Goal: Task Accomplishment & Management: Manage account settings

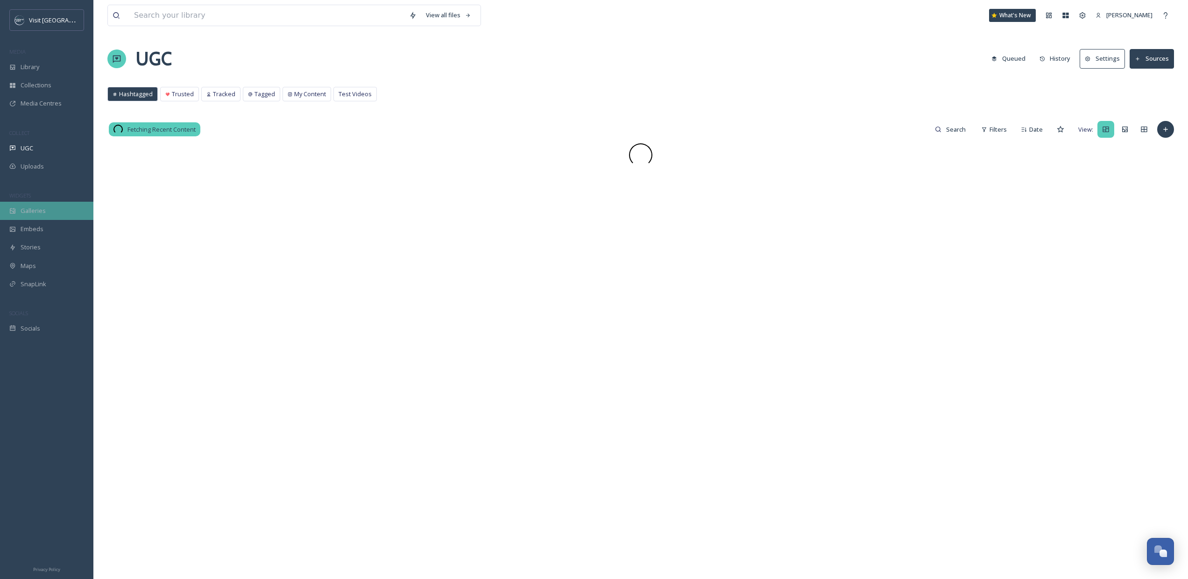
click at [46, 213] on div "Galleries" at bounding box center [46, 211] width 93 height 18
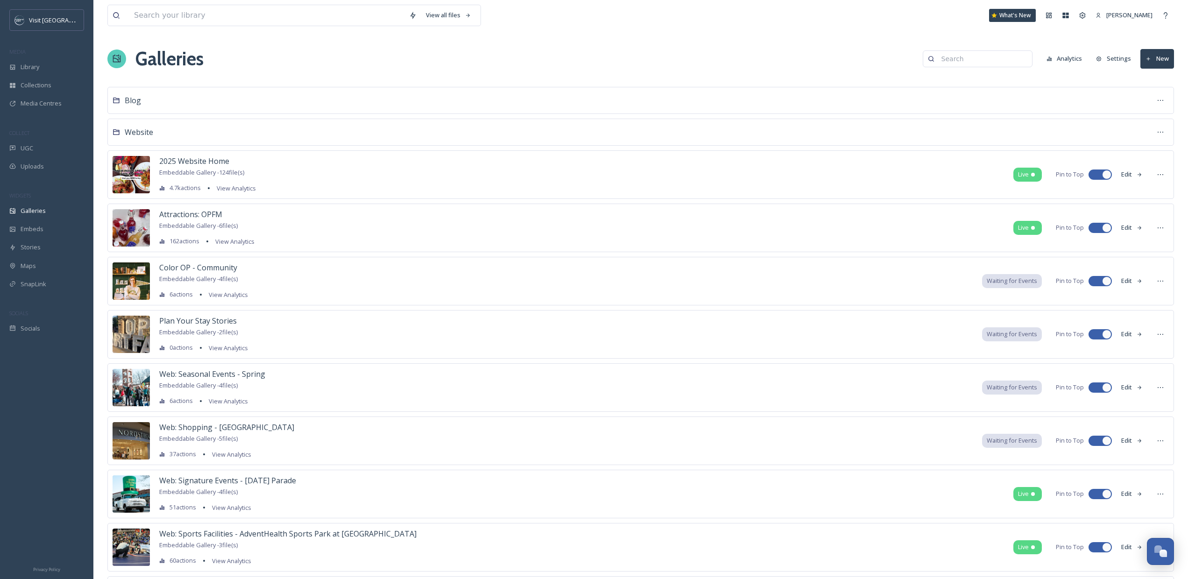
click at [1126, 60] on button "Settings" at bounding box center [1113, 58] width 44 height 18
click at [1086, 15] on div "Team Settings" at bounding box center [1082, 15] width 17 height 17
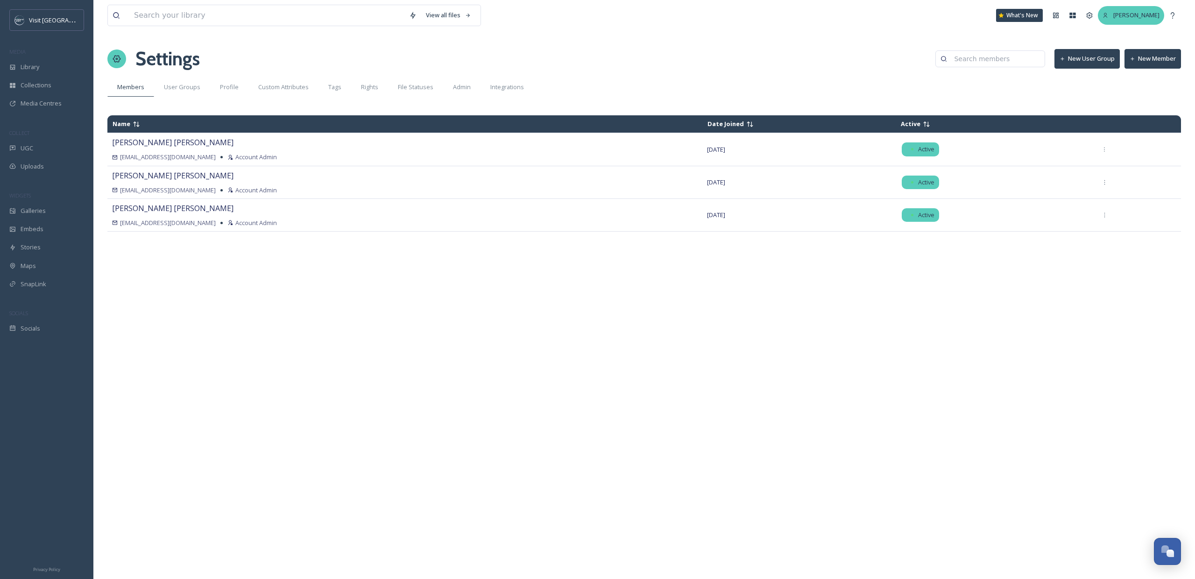
click at [1157, 17] on span "[PERSON_NAME]" at bounding box center [1136, 15] width 46 height 8
click at [1069, 14] on icon at bounding box center [1072, 15] width 7 height 7
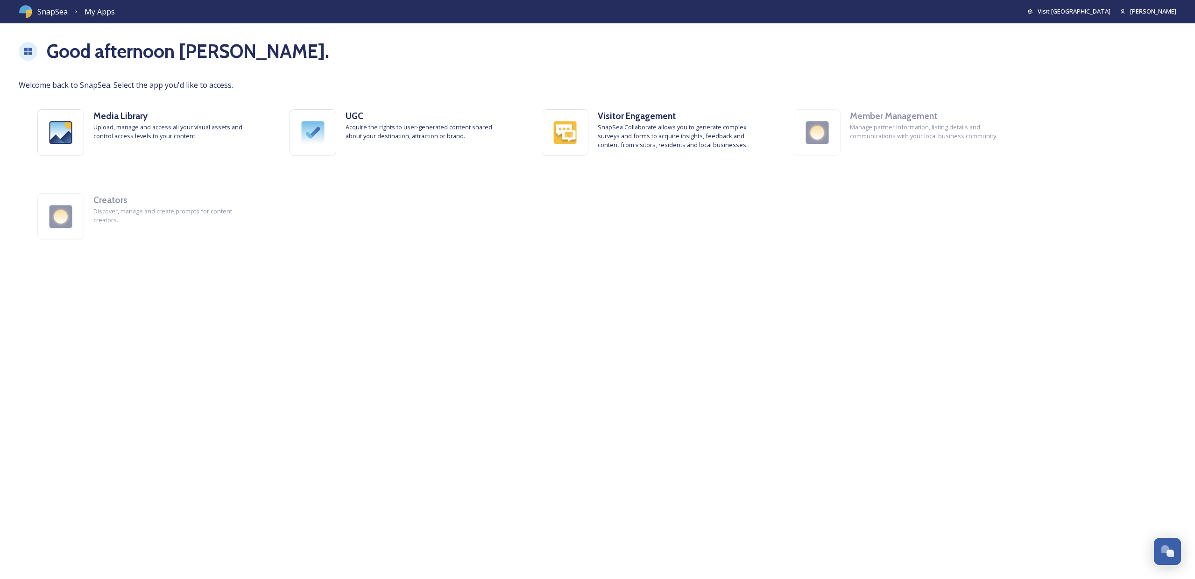
click at [28, 47] on icon at bounding box center [27, 51] width 9 height 9
click at [62, 11] on span "SnapSea" at bounding box center [52, 11] width 30 height 11
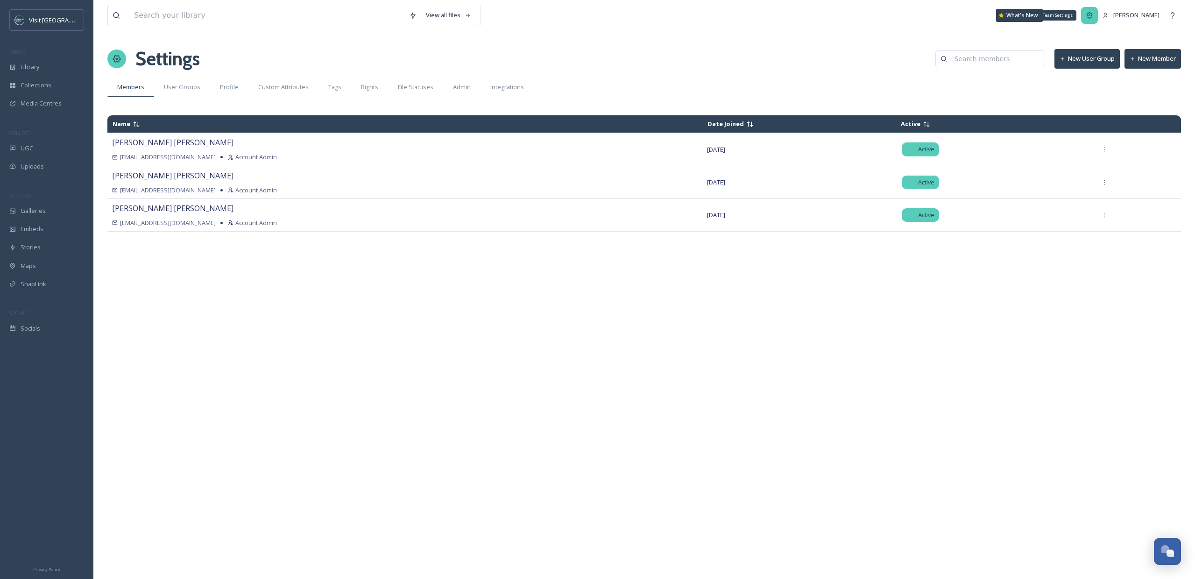
click at [1087, 13] on icon at bounding box center [1089, 15] width 7 height 7
click at [47, 209] on div "Galleries" at bounding box center [46, 211] width 93 height 18
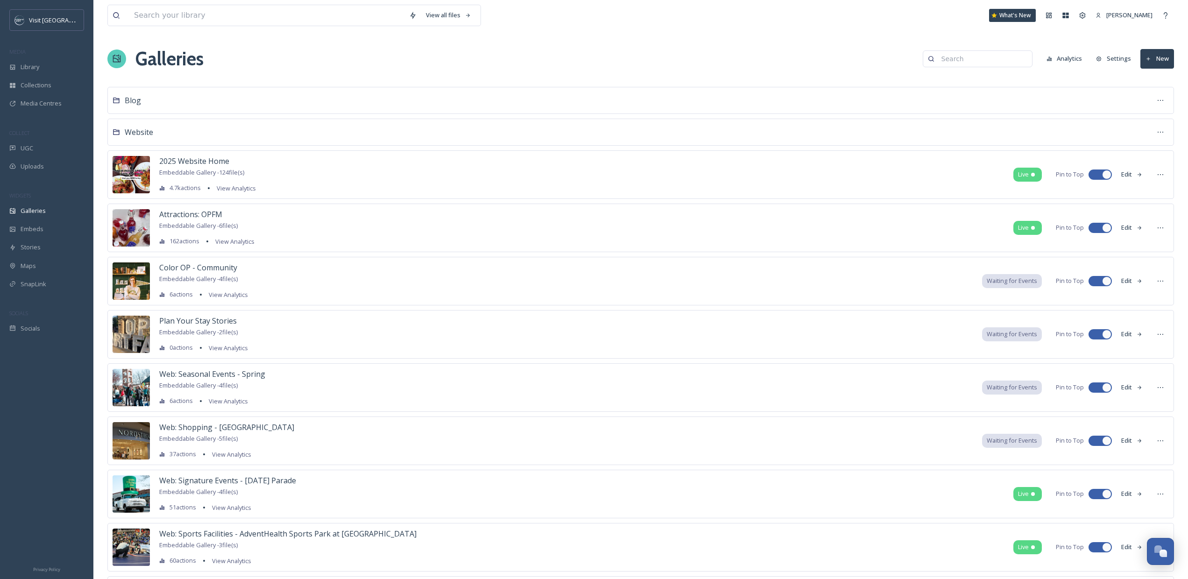
click at [1117, 57] on button "Settings" at bounding box center [1113, 58] width 44 height 18
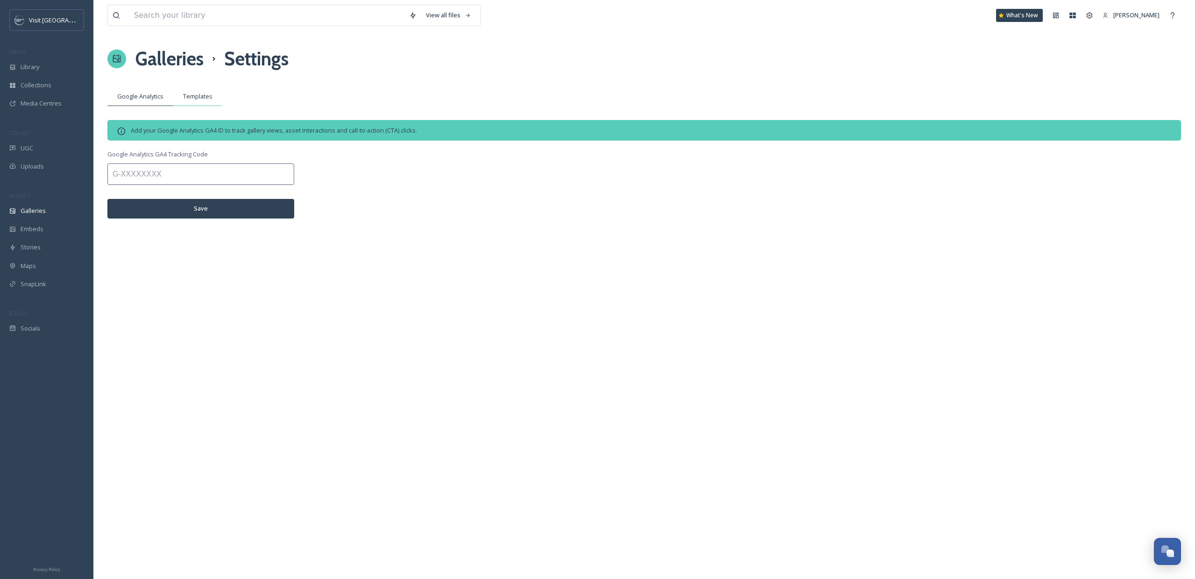
click at [199, 96] on span "Templates" at bounding box center [197, 96] width 29 height 9
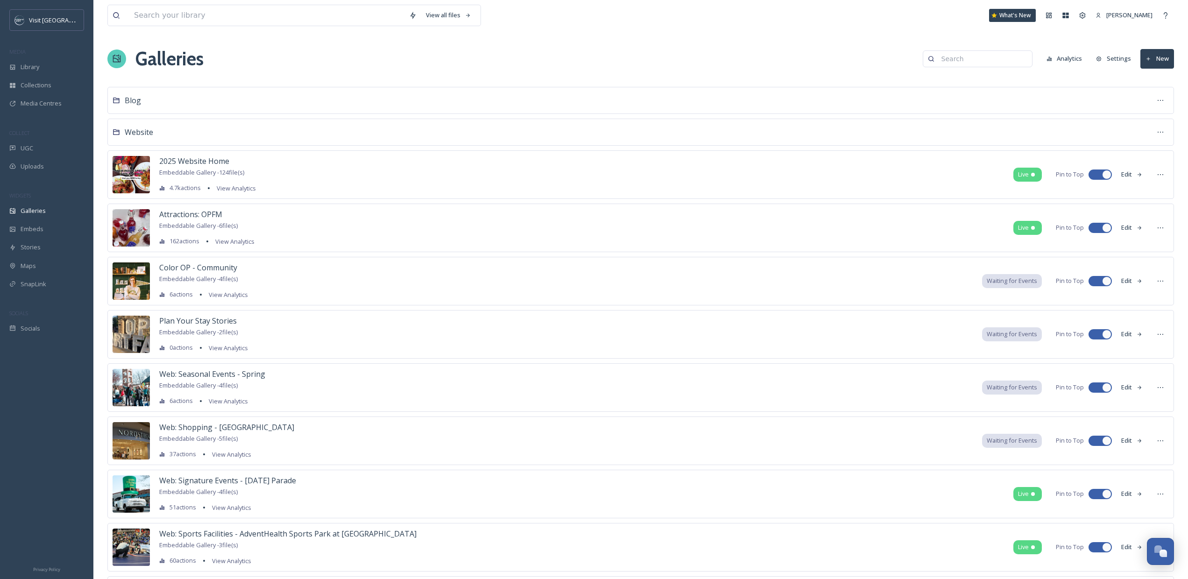
click at [1066, 66] on button "Analytics" at bounding box center [1064, 58] width 45 height 18
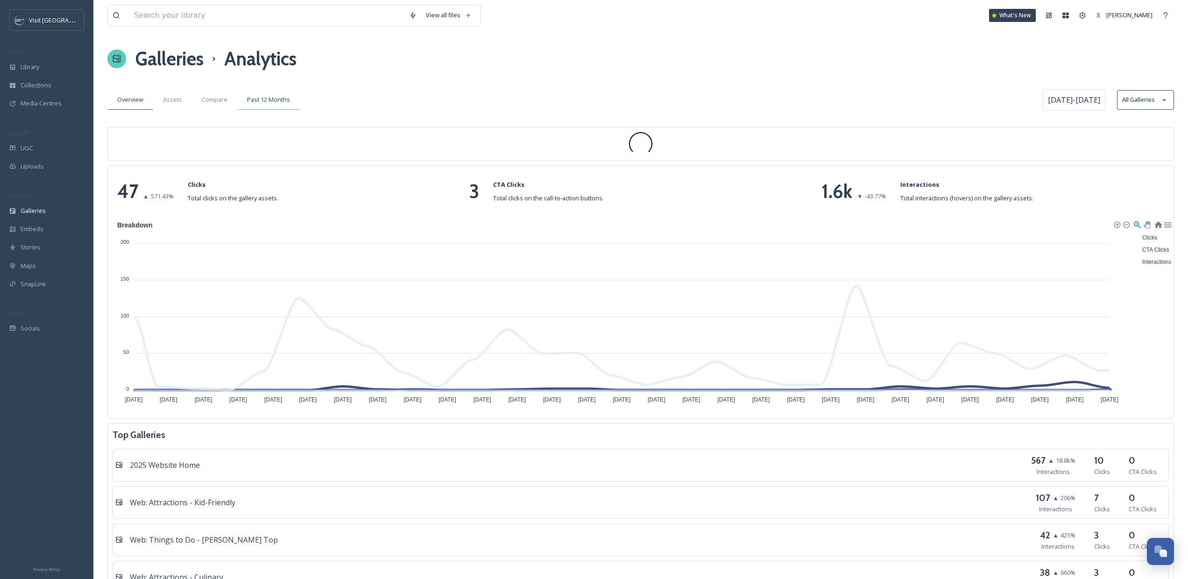
click at [276, 101] on span "Past 12 Months" at bounding box center [268, 99] width 43 height 9
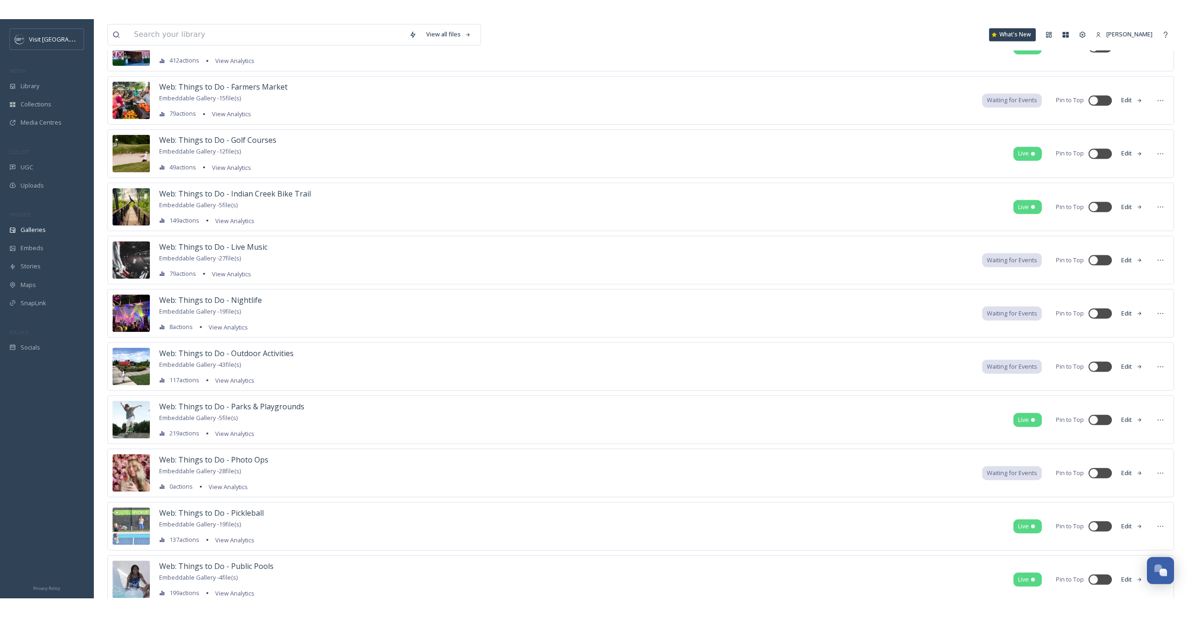
scroll to position [8758, 0]
